Goal: Find specific page/section: Find specific page/section

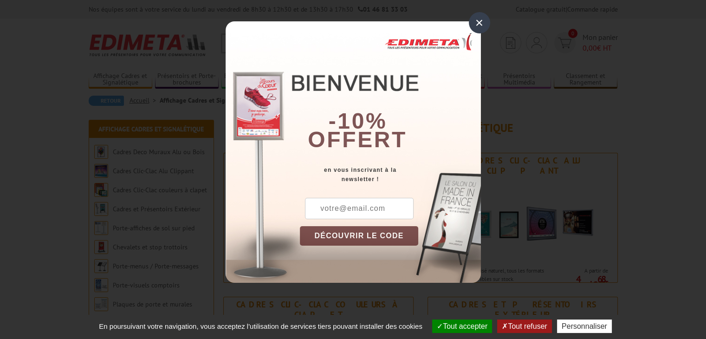
click at [477, 21] on div "×" at bounding box center [479, 22] width 21 height 21
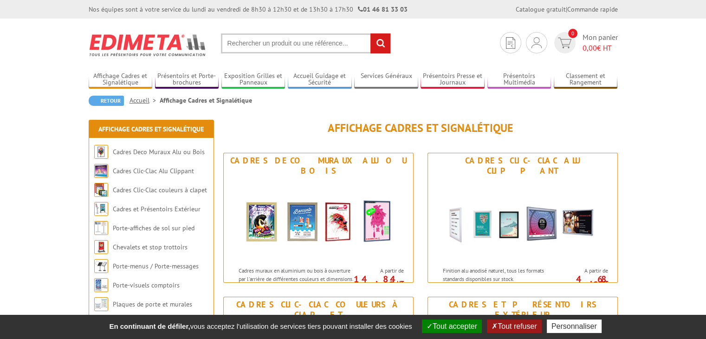
click at [247, 40] on input "text" at bounding box center [306, 43] width 170 height 20
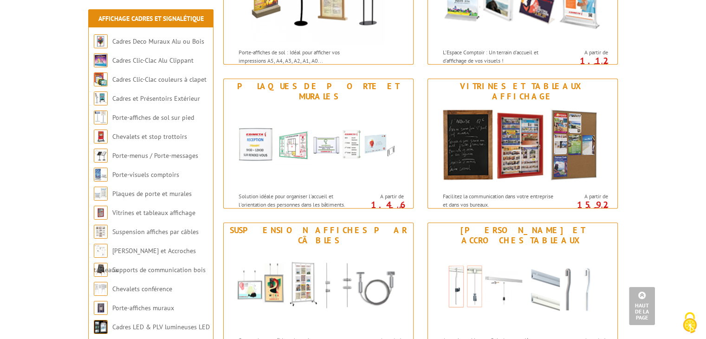
scroll to position [696, 0]
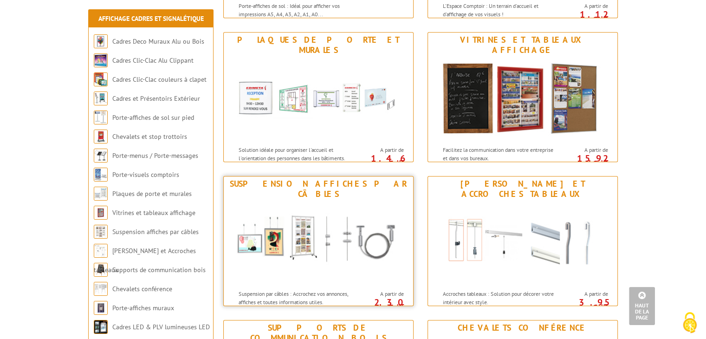
type input "120 c"
click at [312, 218] on img at bounding box center [319, 243] width 172 height 84
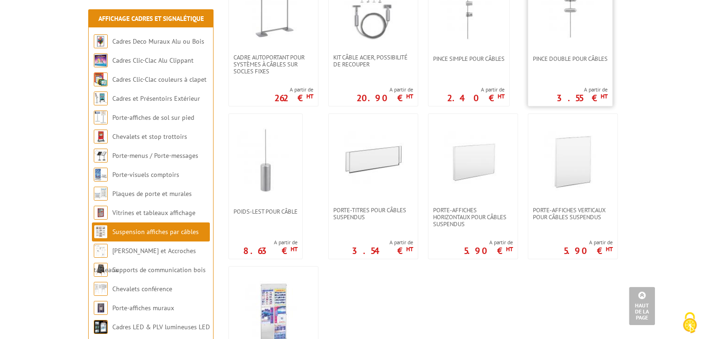
scroll to position [696, 0]
